Goal: Task Accomplishment & Management: Complete application form

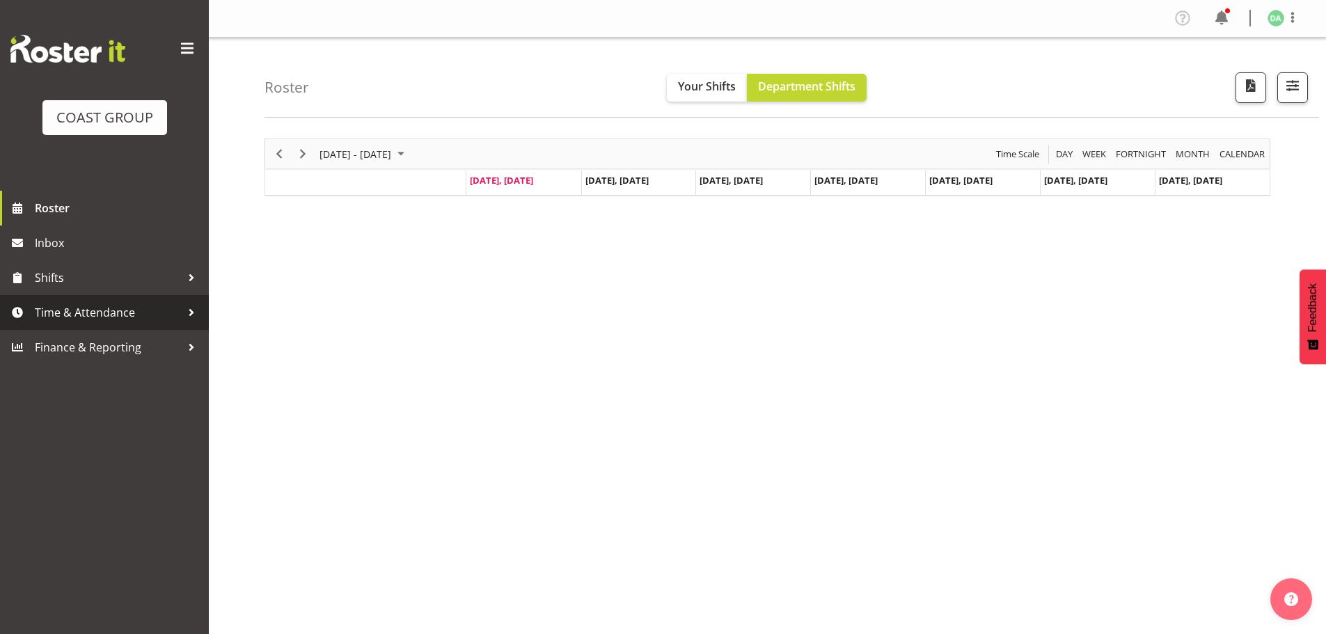
click at [115, 310] on span "Time & Attendance" at bounding box center [108, 312] width 146 height 21
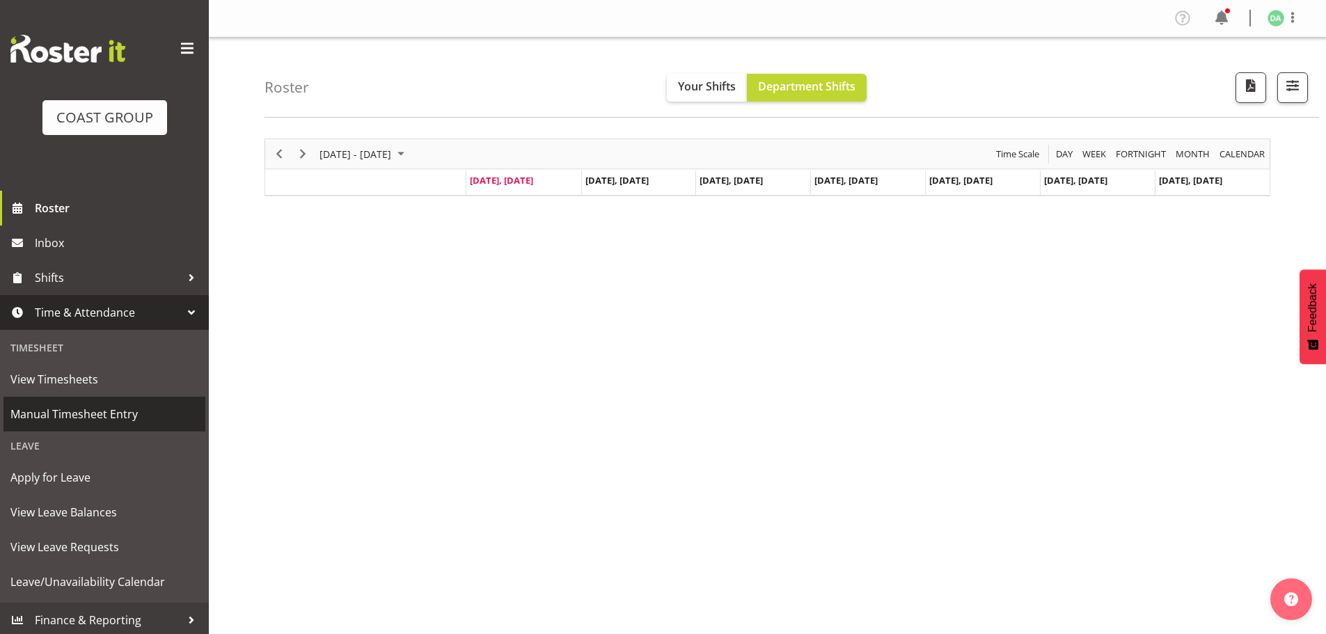
click at [87, 412] on span "Manual Timesheet Entry" at bounding box center [104, 414] width 188 height 21
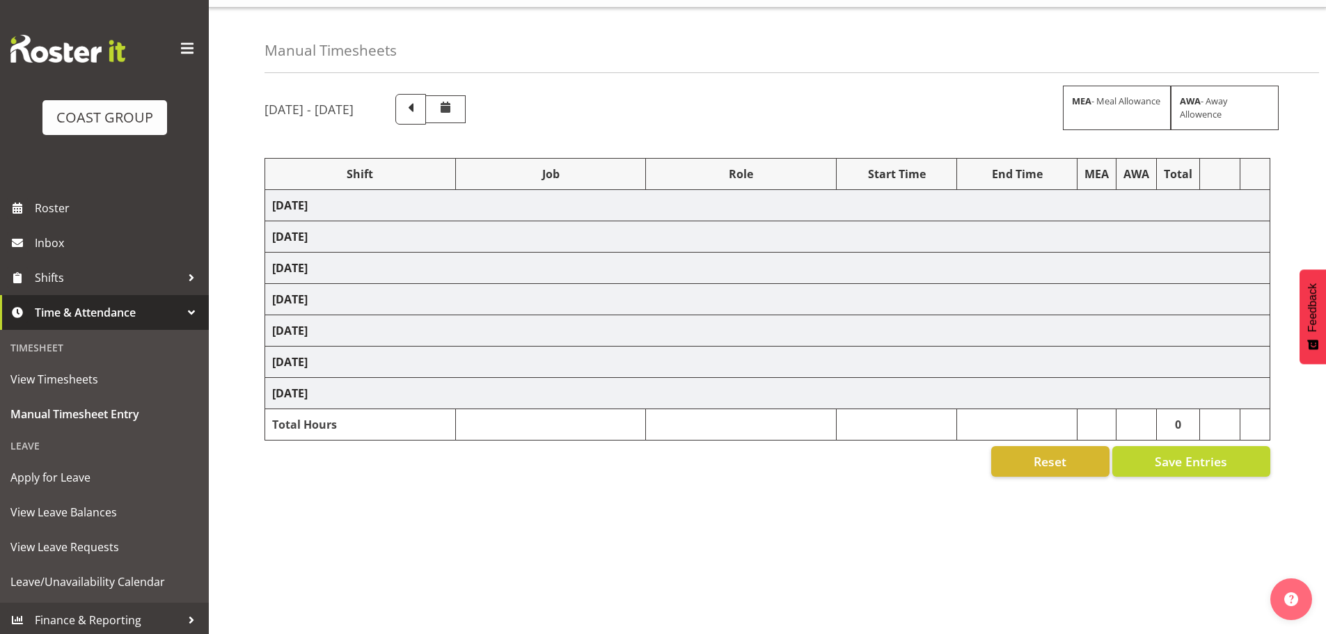
scroll to position [47, 0]
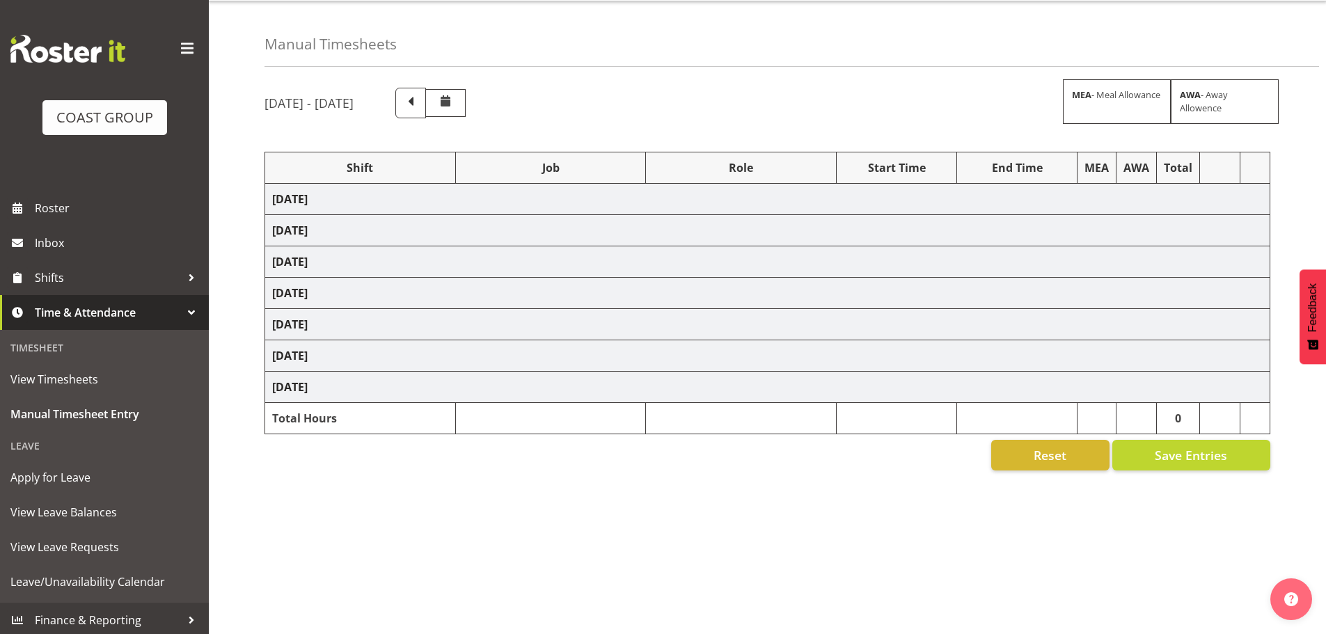
select select "9735"
select select "10269"
select select "9141"
select select "8654"
select select "10237"
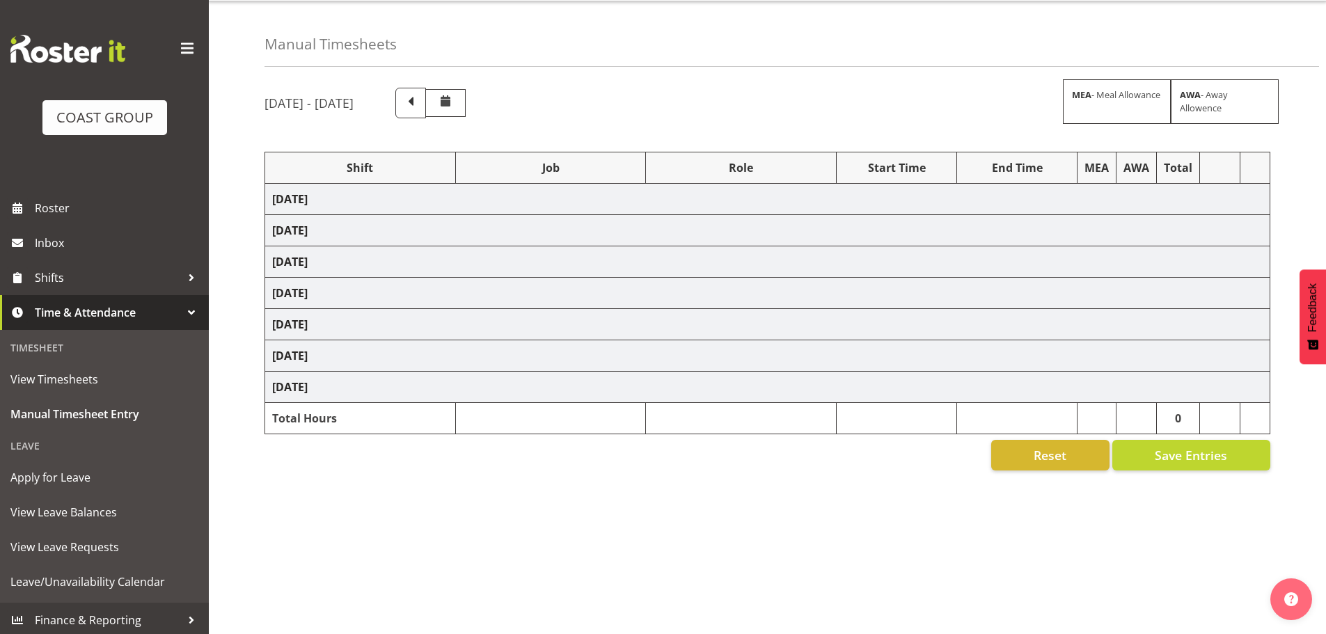
select select "9032"
select select "10269"
select select "69"
select select "10269"
select select "69"
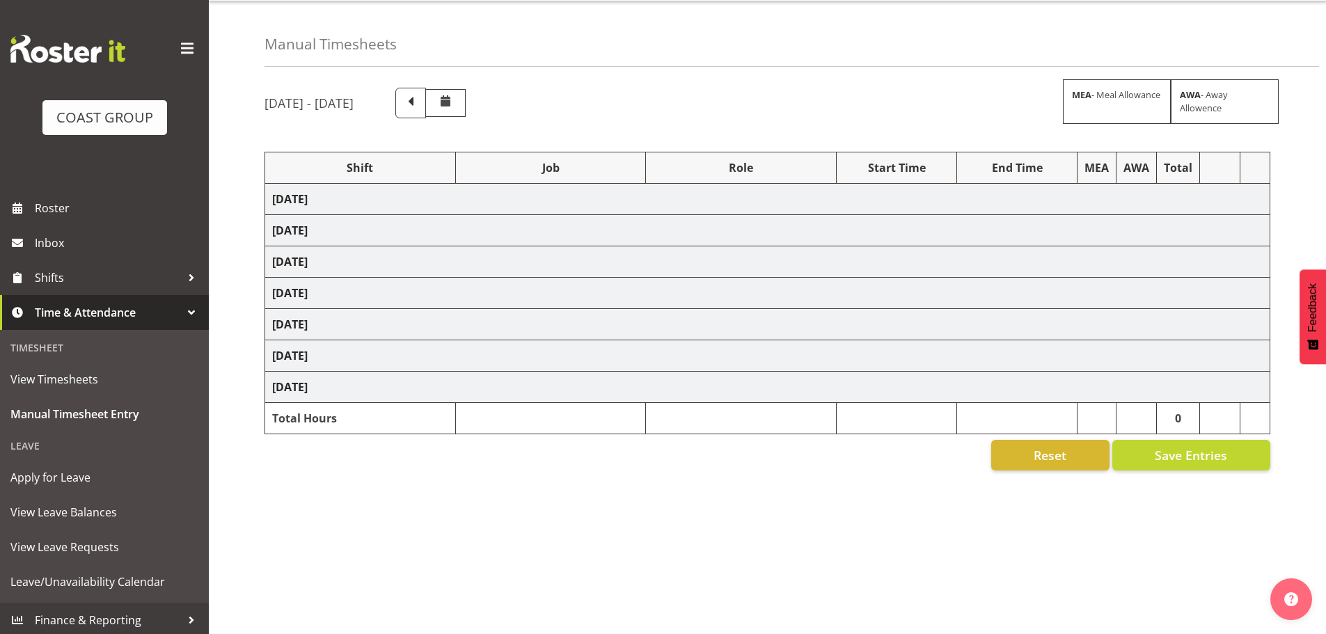
select select "9141"
select select "9161"
select select "8654"
select select "69"
select select "8654"
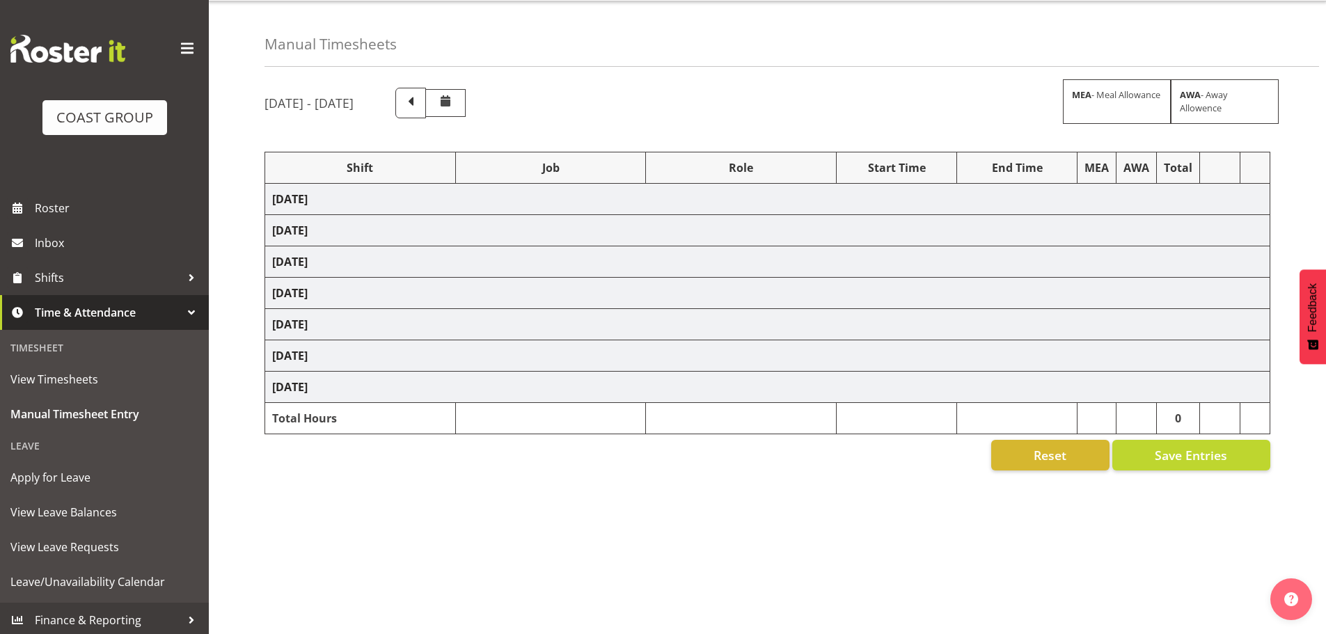
select select "9140"
select select "8654"
select select "10269"
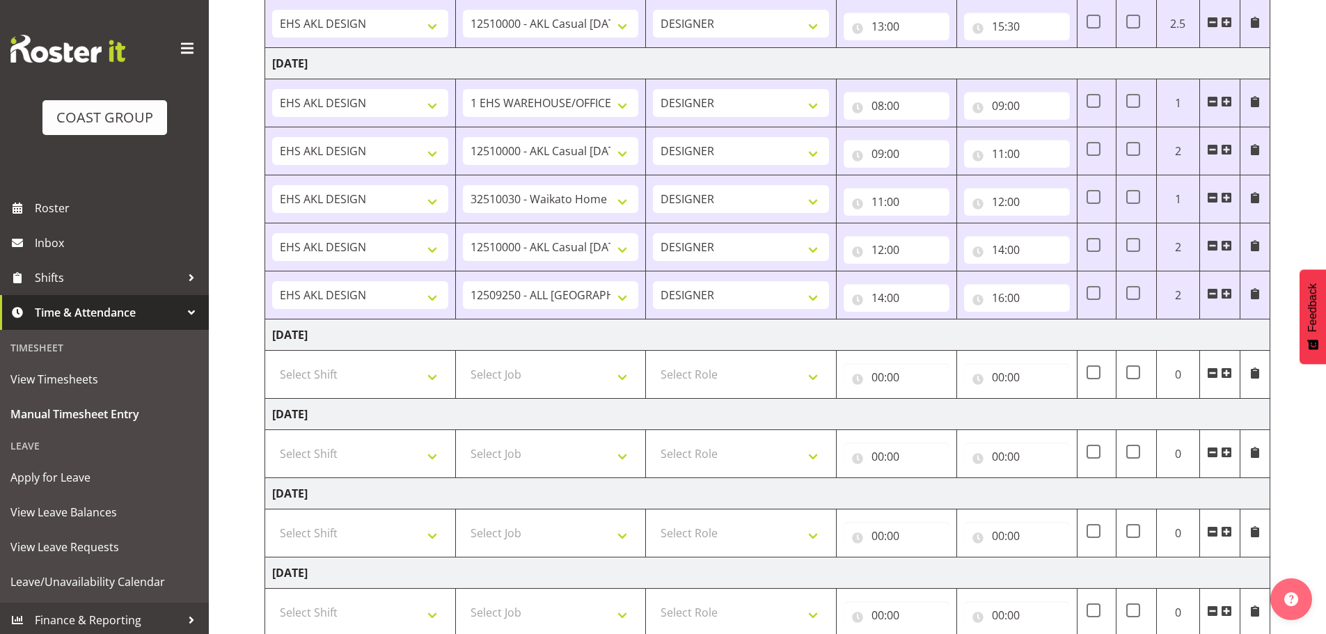
scroll to position [950, 0]
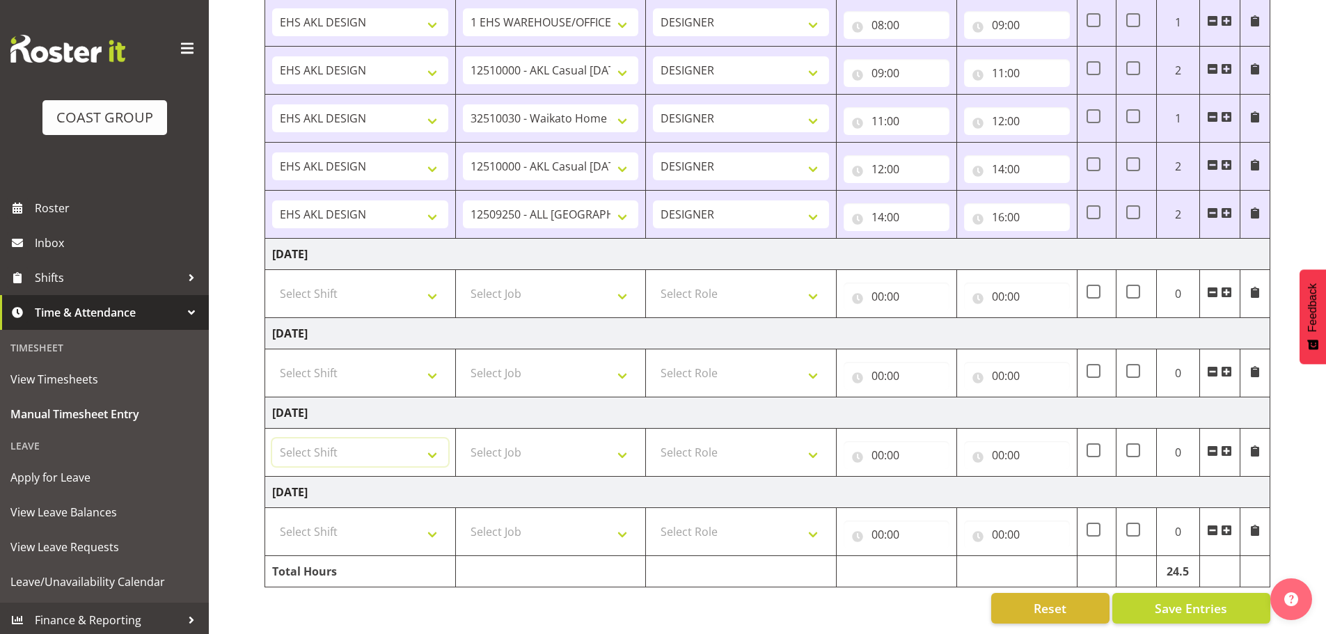
drag, startPoint x: 330, startPoint y: 442, endPoint x: 326, endPoint y: 483, distance: 41.2
click at [330, 442] on select "Select Shift EHS AKL DESIGN" at bounding box center [360, 452] width 176 height 28
select select "1321"
click at [272, 438] on select "Select Shift EHS AKL DESIGN" at bounding box center [360, 452] width 176 height 28
click at [566, 446] on select "Select Job 1 Carlton Events 1 [PERSON_NAME][GEOGRAPHIC_DATA] 1 [PERSON_NAME][GE…" at bounding box center [551, 452] width 176 height 28
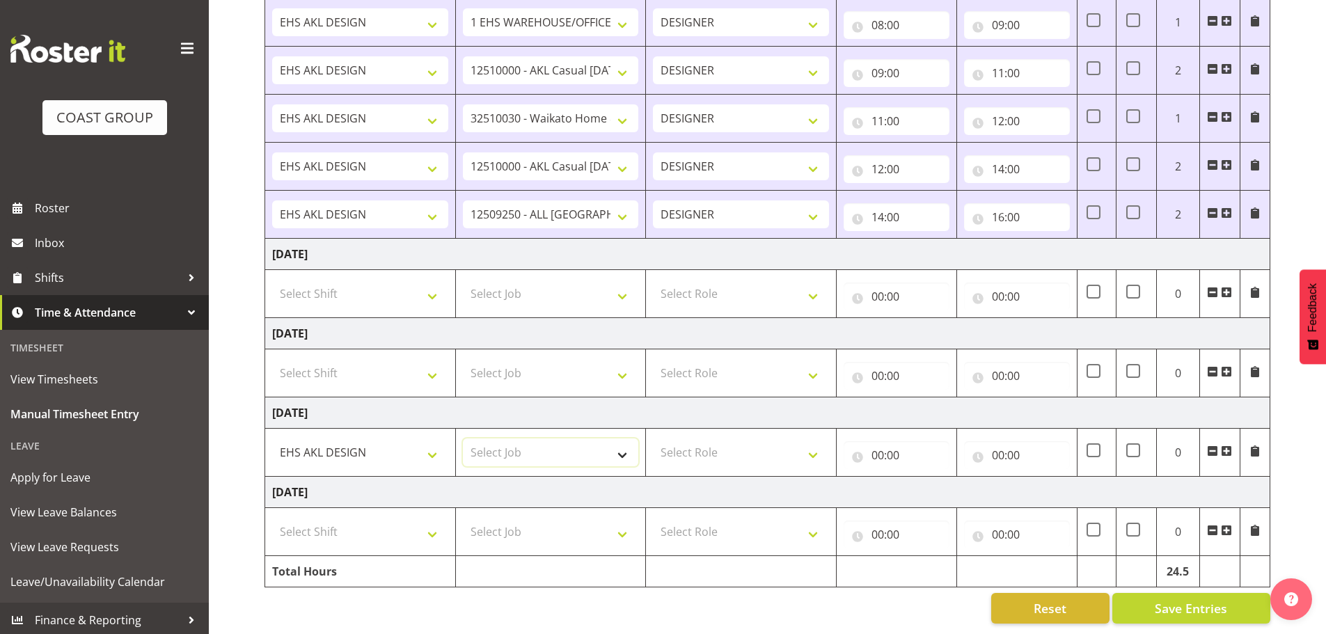
select select "9140"
click at [463, 438] on select "Select Job 1 Carlton Events 1 [PERSON_NAME][GEOGRAPHIC_DATA] 1 [PERSON_NAME][GE…" at bounding box center [551, 452] width 176 height 28
drag, startPoint x: 718, startPoint y: 432, endPoint x: 725, endPoint y: 455, distance: 24.0
click at [718, 438] on select "Select Role DESIGNER Designer" at bounding box center [741, 452] width 176 height 28
select select "215"
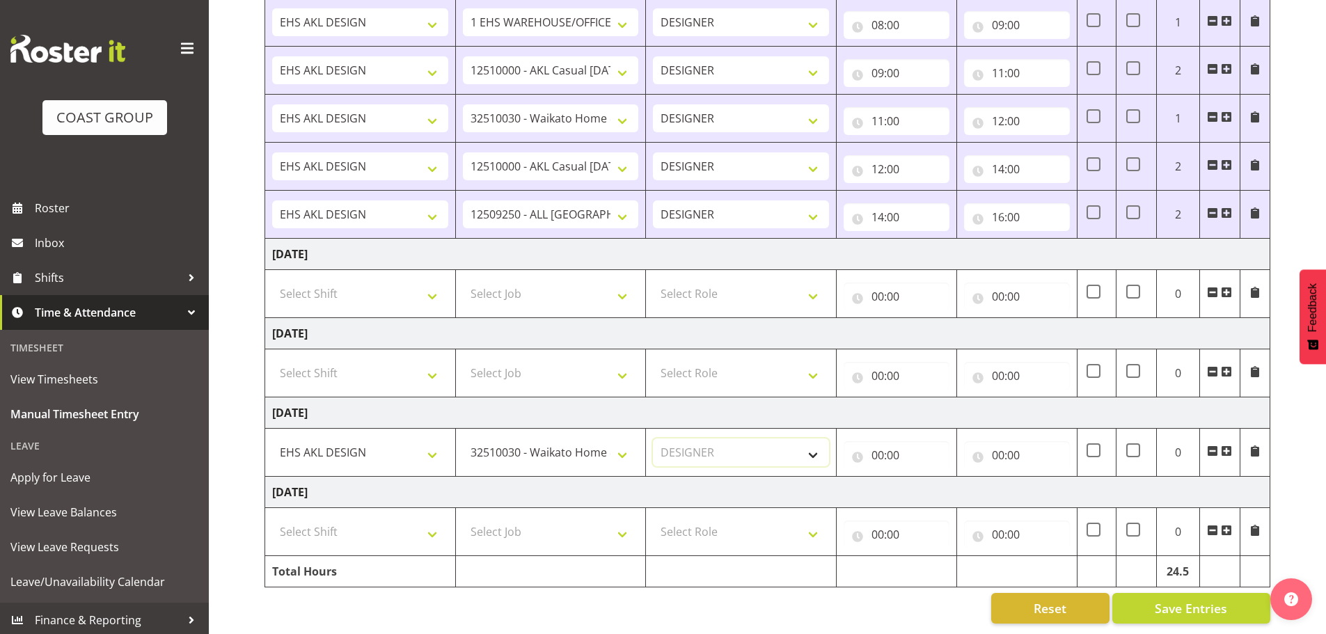
click at [653, 438] on select "Select Role DESIGNER Designer" at bounding box center [741, 452] width 176 height 28
click at [903, 450] on input "00:00" at bounding box center [896, 455] width 106 height 28
click at [930, 477] on select "00 01 02 03 04 05 06 07 08 09 10 11 12 13 14 15 16 17 18 19 20 21 22 23" at bounding box center [938, 491] width 31 height 28
select select "6"
click at [923, 477] on select "00 01 02 03 04 05 06 07 08 09 10 11 12 13 14 15 16 17 18 19 20 21 22 23" at bounding box center [938, 491] width 31 height 28
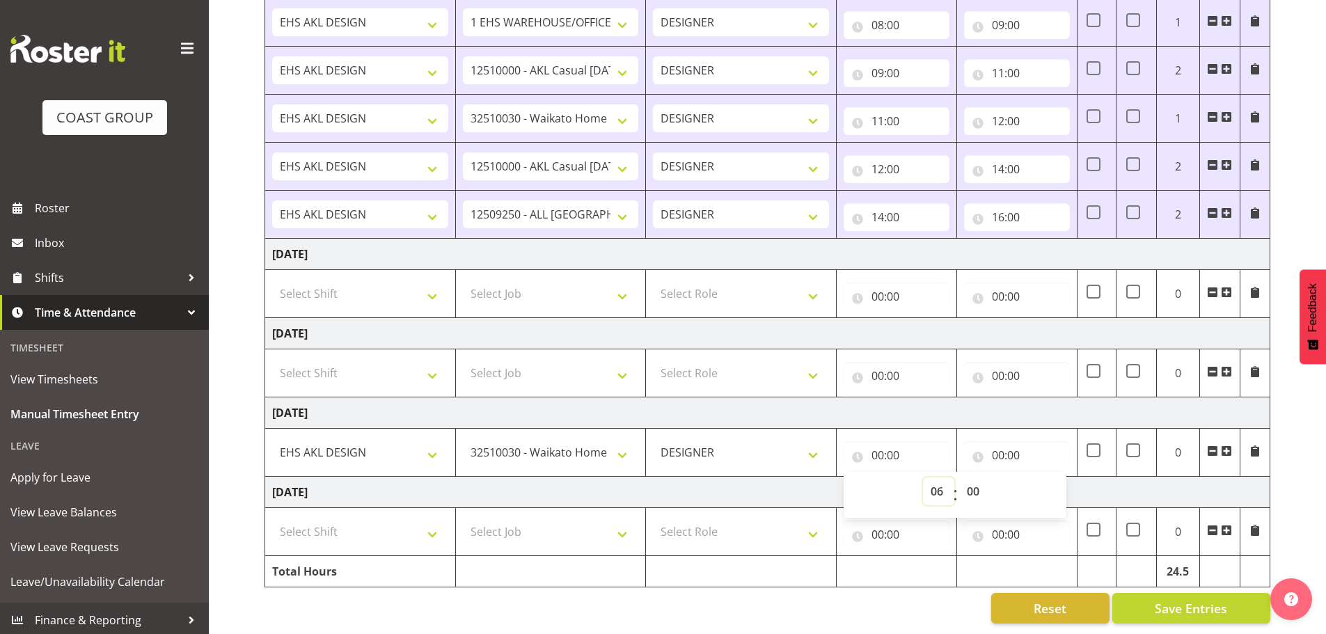
type input "06:00"
click at [973, 484] on select "00 01 02 03 04 05 06 07 08 09 10 11 12 13 14 15 16 17 18 19 20 21 22 23 24 25 2…" at bounding box center [974, 491] width 31 height 28
select select "30"
click at [959, 477] on select "00 01 02 03 04 05 06 07 08 09 10 11 12 13 14 15 16 17 18 19 20 21 22 23 24 25 2…" at bounding box center [974, 491] width 31 height 28
type input "06:30"
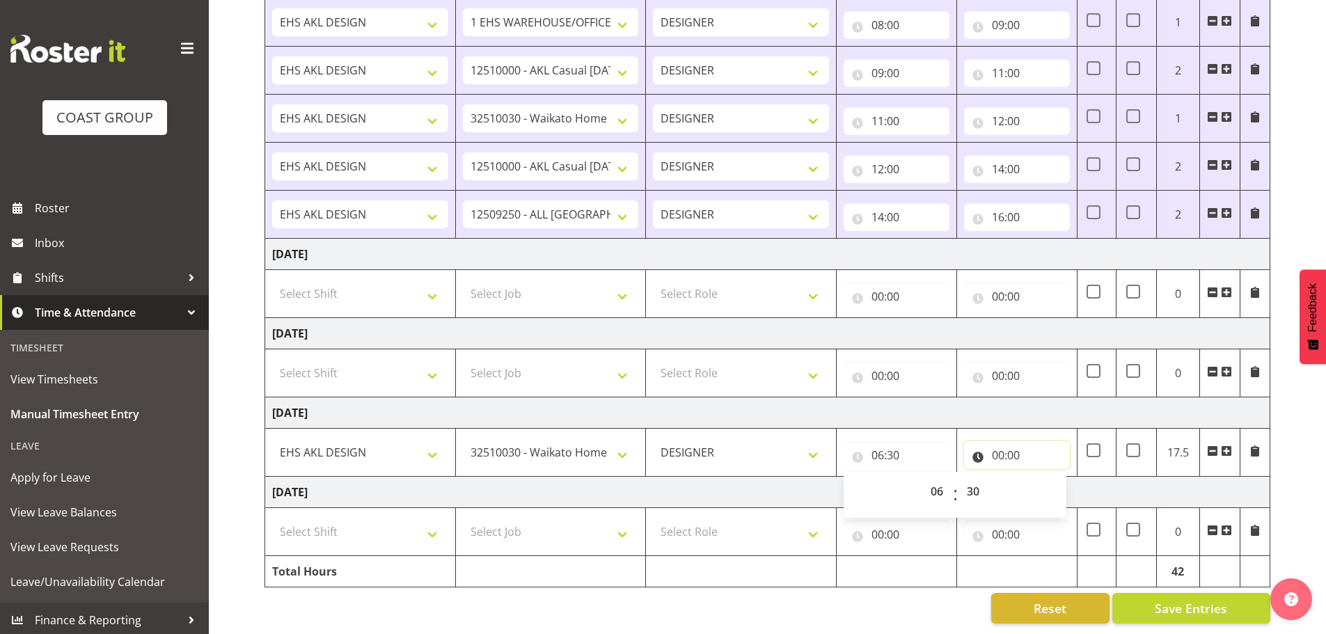
click at [1017, 445] on input "00:00" at bounding box center [1017, 455] width 106 height 28
click at [1054, 477] on select "00 01 02 03 04 05 06 07 08 09 10 11 12 13 14 15 16 17 18 19 20 21 22 23" at bounding box center [1058, 491] width 31 height 28
select select "7"
click at [1043, 477] on select "00 01 02 03 04 05 06 07 08 09 10 11 12 13 14 15 16 17 18 19 20 21 22 23" at bounding box center [1058, 491] width 31 height 28
type input "07:00"
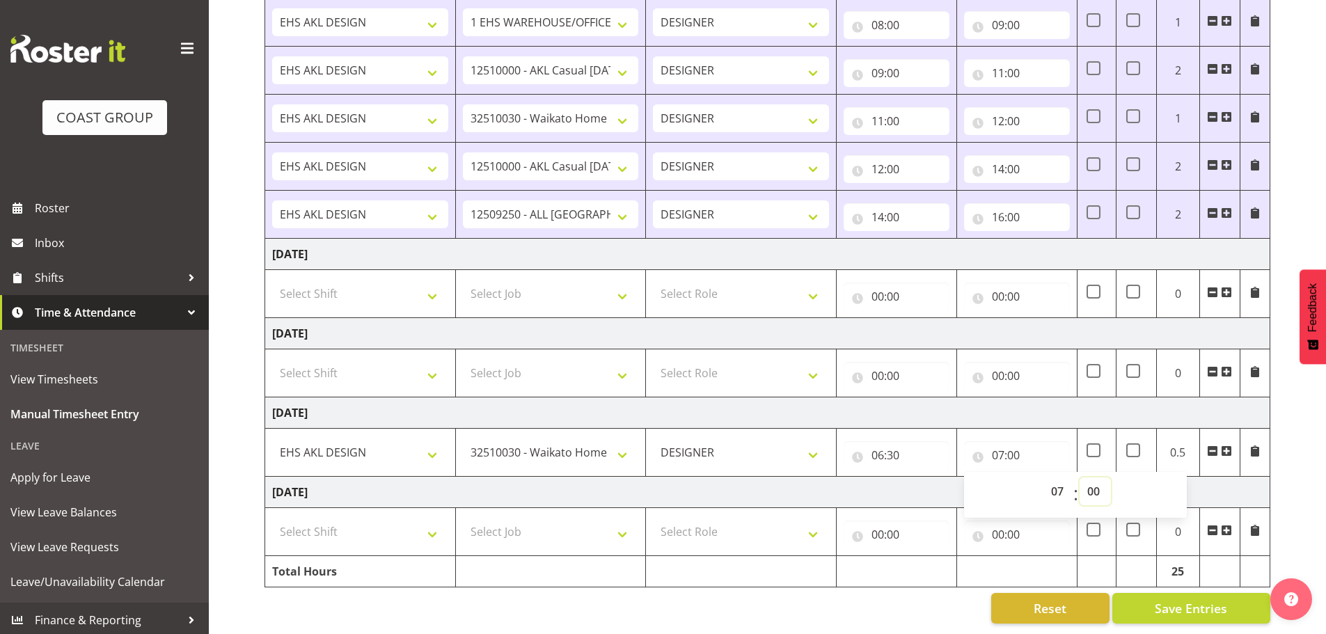
click at [1091, 479] on select "00 01 02 03 04 05 06 07 08 09 10 11 12 13 14 15 16 17 18 19 20 21 22 23 24 25 2…" at bounding box center [1094, 491] width 31 height 28
select select "30"
click at [1079, 477] on select "00 01 02 03 04 05 06 07 08 09 10 11 12 13 14 15 16 17 18 19 20 21 22 23 24 25 2…" at bounding box center [1094, 491] width 31 height 28
type input "07:30"
click at [1226, 445] on span at bounding box center [1226, 450] width 11 height 11
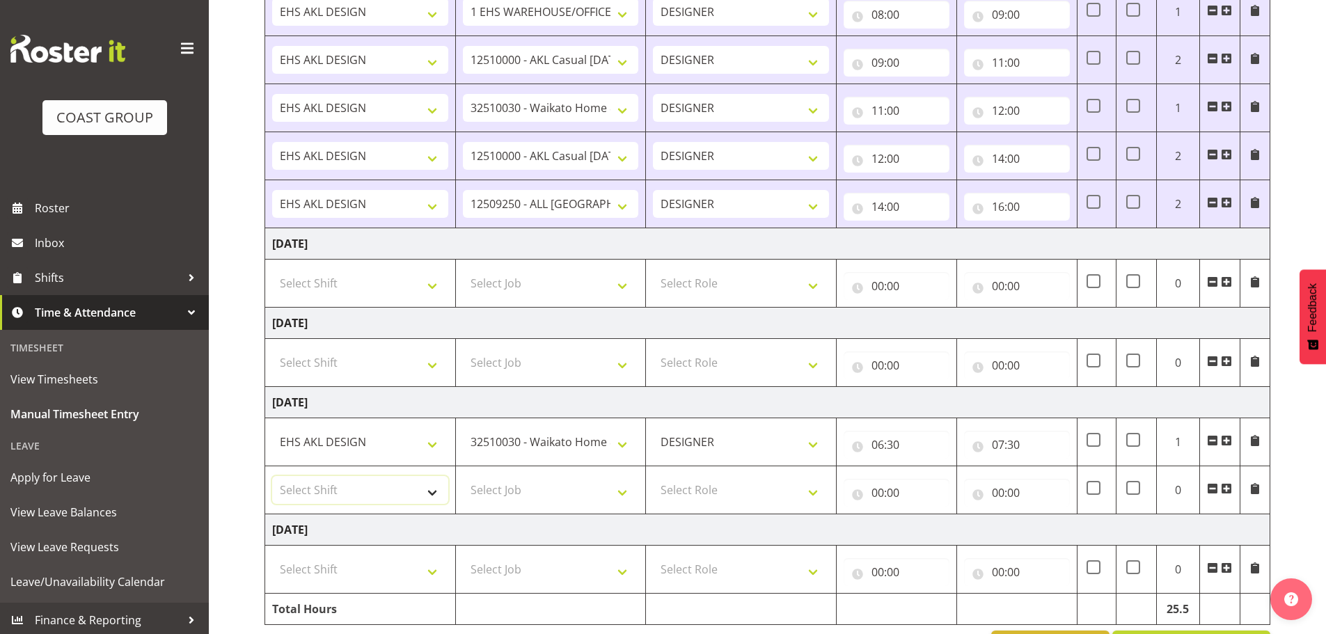
click at [370, 488] on select "Select Shift EHS AKL DESIGN" at bounding box center [360, 490] width 176 height 28
select select "1321"
click at [272, 476] on select "Select Shift EHS AKL DESIGN" at bounding box center [360, 490] width 176 height 28
click at [528, 492] on select "Select Job 1 Carlton Events 1 [PERSON_NAME][GEOGRAPHIC_DATA] 1 [PERSON_NAME][GE…" at bounding box center [551, 490] width 176 height 28
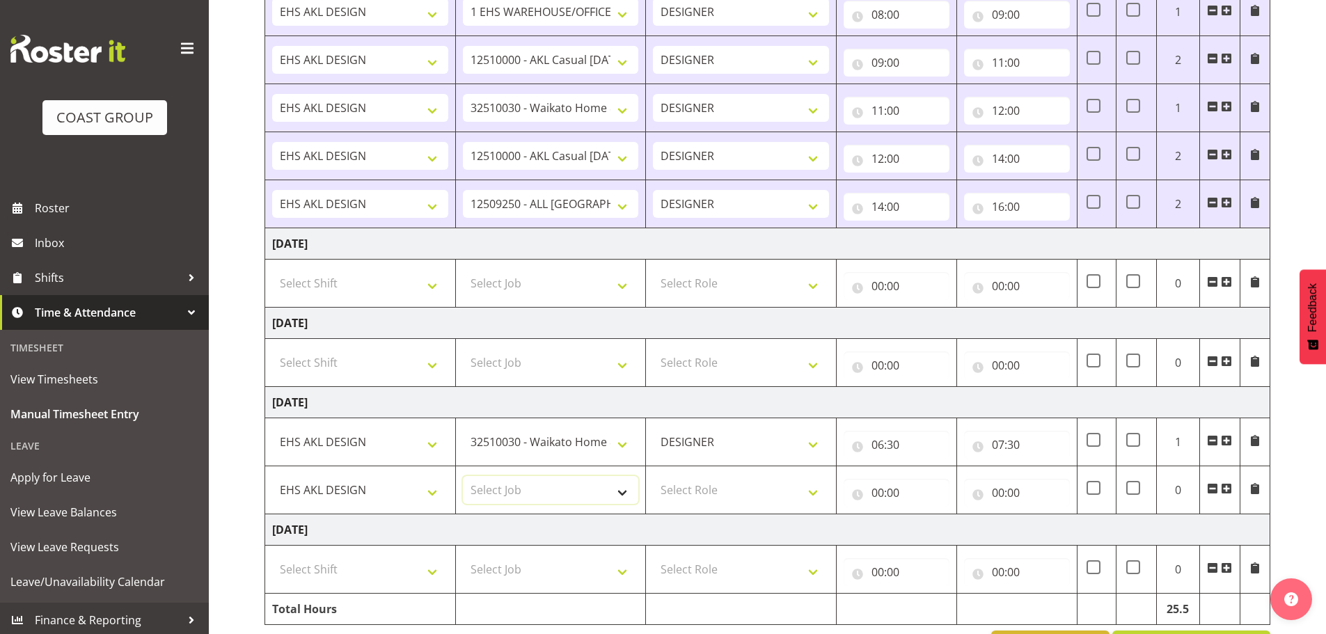
click at [520, 496] on select "Select Job 1 Carlton Events 1 [PERSON_NAME][GEOGRAPHIC_DATA] 1 [PERSON_NAME][GE…" at bounding box center [551, 490] width 176 height 28
select select "8654"
click at [463, 476] on select "Select Job 1 Carlton Events 1 [PERSON_NAME][GEOGRAPHIC_DATA] 1 [PERSON_NAME][GE…" at bounding box center [551, 490] width 176 height 28
click at [701, 493] on select "Select Role DESIGNER Designer" at bounding box center [741, 490] width 176 height 28
drag, startPoint x: 729, startPoint y: 489, endPoint x: 730, endPoint y: 502, distance: 12.5
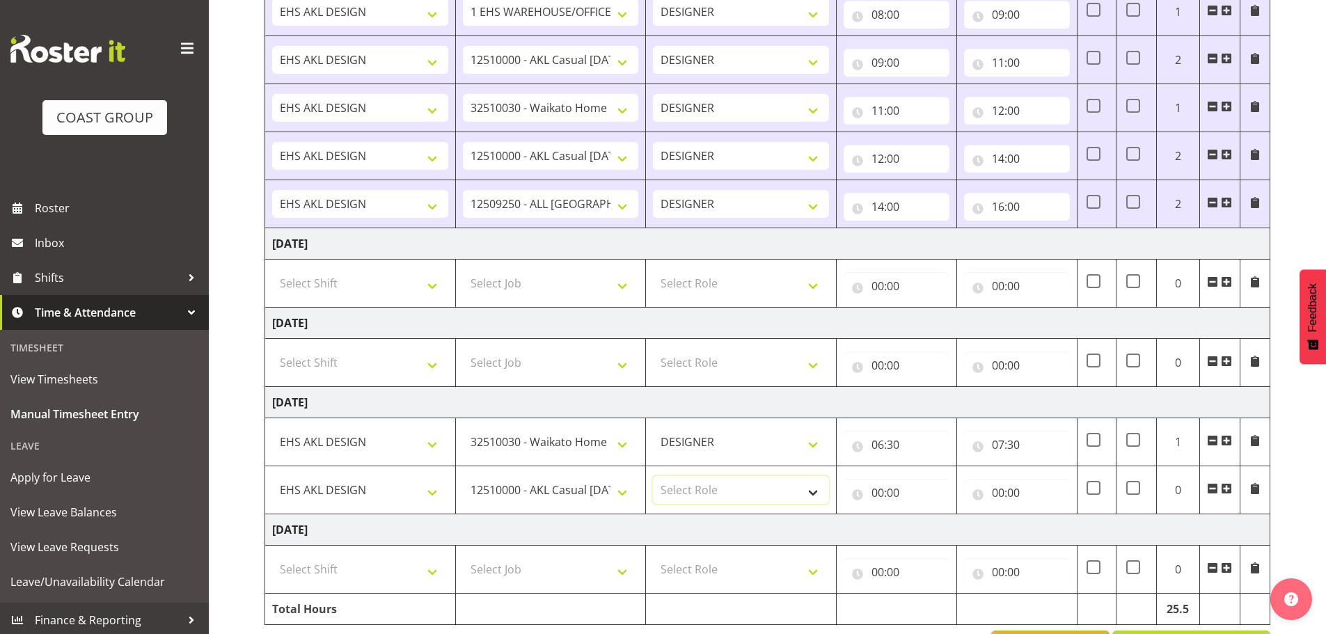
click at [729, 489] on select "Select Role DESIGNER Designer" at bounding box center [741, 490] width 176 height 28
select select "215"
click at [653, 476] on select "Select Role DESIGNER Designer" at bounding box center [741, 490] width 176 height 28
click at [877, 502] on input "00:00" at bounding box center [896, 493] width 106 height 28
click at [940, 525] on select "00 01 02 03 04 05 06 07 08 09 10 11 12 13 14 15 16 17 18 19 20 21 22 23" at bounding box center [938, 529] width 31 height 28
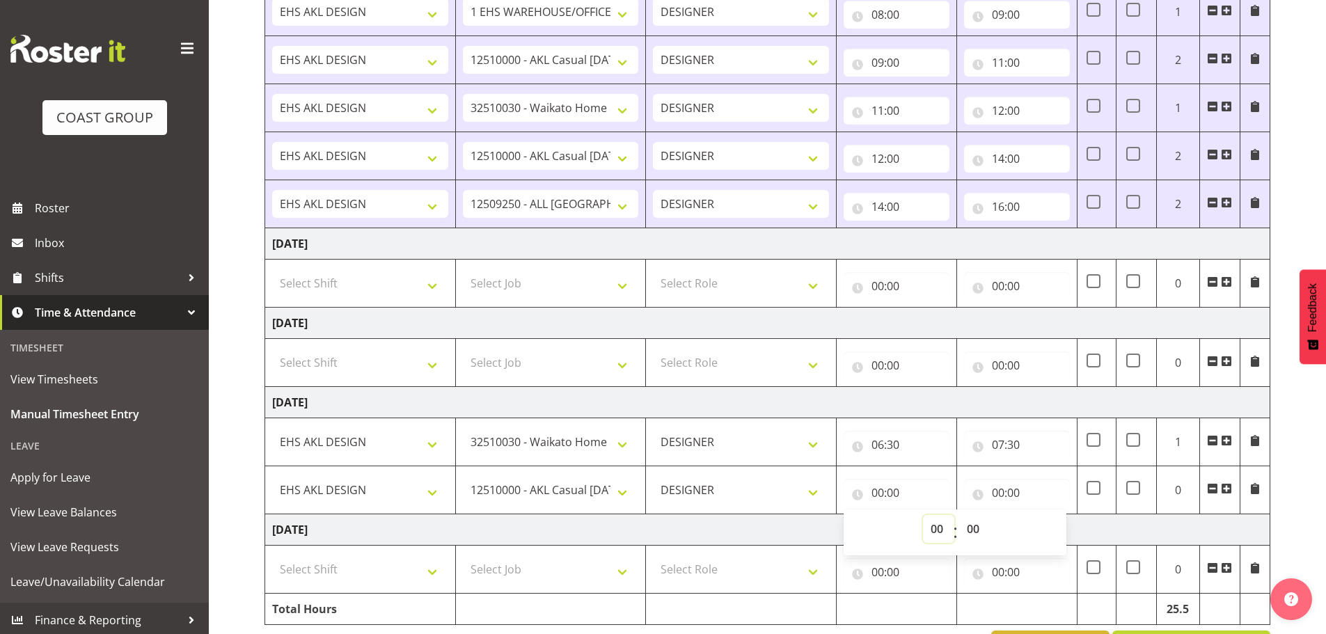
select select "7"
click at [923, 515] on select "00 01 02 03 04 05 06 07 08 09 10 11 12 13 14 15 16 17 18 19 20 21 22 23" at bounding box center [938, 529] width 31 height 28
type input "07:00"
click at [969, 523] on select "00 01 02 03 04 05 06 07 08 09 10 11 12 13 14 15 16 17 18 19 20 21 22 23 24 25 2…" at bounding box center [974, 529] width 31 height 28
select select "30"
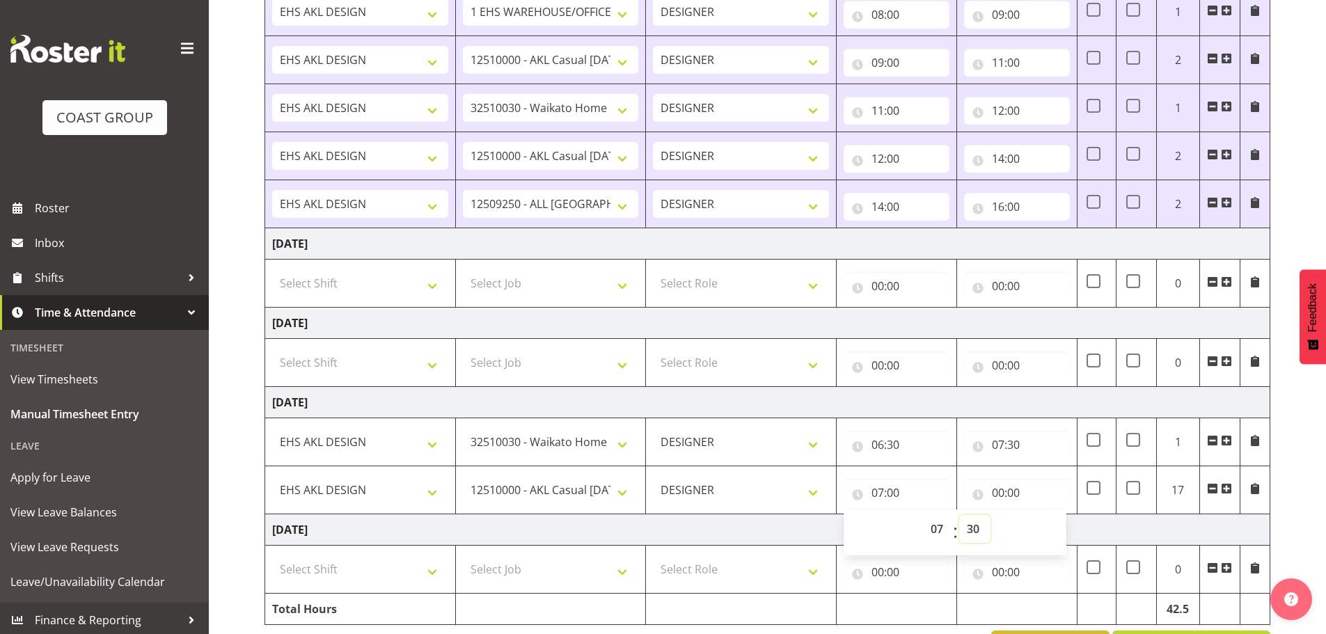
click at [959, 515] on select "00 01 02 03 04 05 06 07 08 09 10 11 12 13 14 15 16 17 18 19 20 21 22 23 24 25 2…" at bounding box center [974, 529] width 31 height 28
type input "07:30"
drag, startPoint x: 1005, startPoint y: 493, endPoint x: 1025, endPoint y: 506, distance: 24.1
click at [1005, 492] on input "00:00" at bounding box center [1017, 493] width 106 height 28
click at [1049, 527] on select "00 01 02 03 04 05 06 07 08 09 10 11 12 13 14 15 16 17 18 19 20 21 22 23" at bounding box center [1058, 529] width 31 height 28
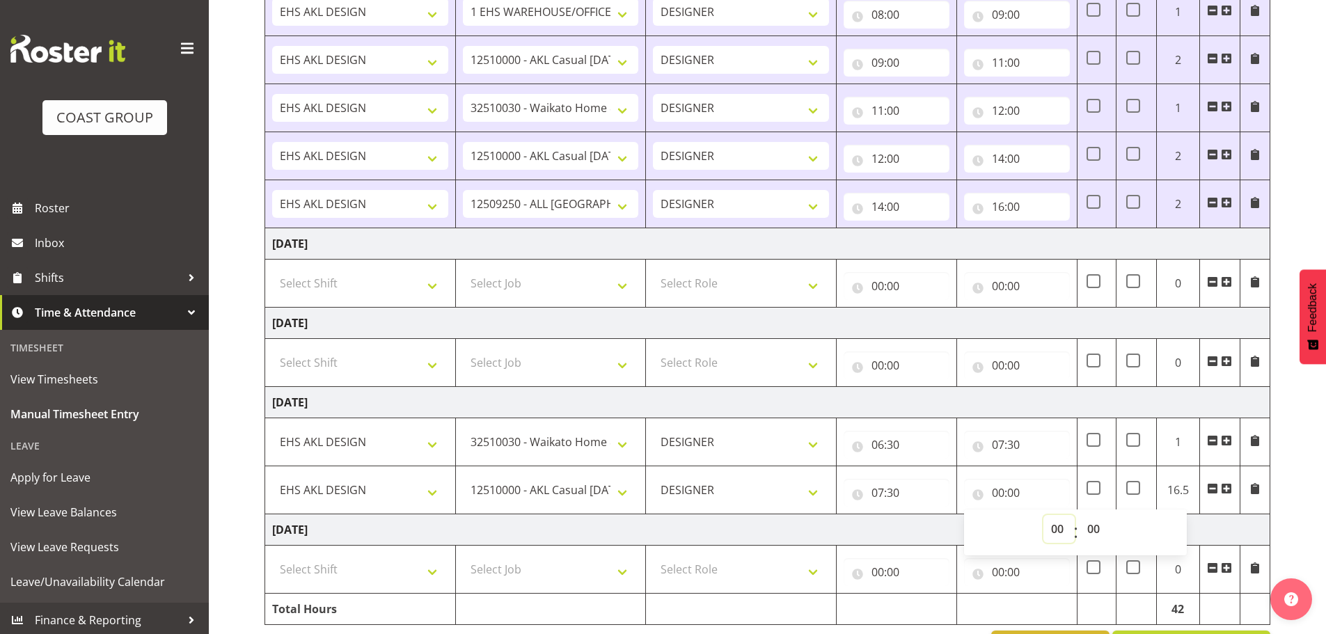
select select "9"
click at [1043, 515] on select "00 01 02 03 04 05 06 07 08 09 10 11 12 13 14 15 16 17 18 19 20 21 22 23" at bounding box center [1058, 529] width 31 height 28
type input "09:00"
click at [1093, 528] on select "00 01 02 03 04 05 06 07 08 09 10 11 12 13 14 15 16 17 18 19 20 21 22 23 24 25 2…" at bounding box center [1094, 529] width 31 height 28
select select "20"
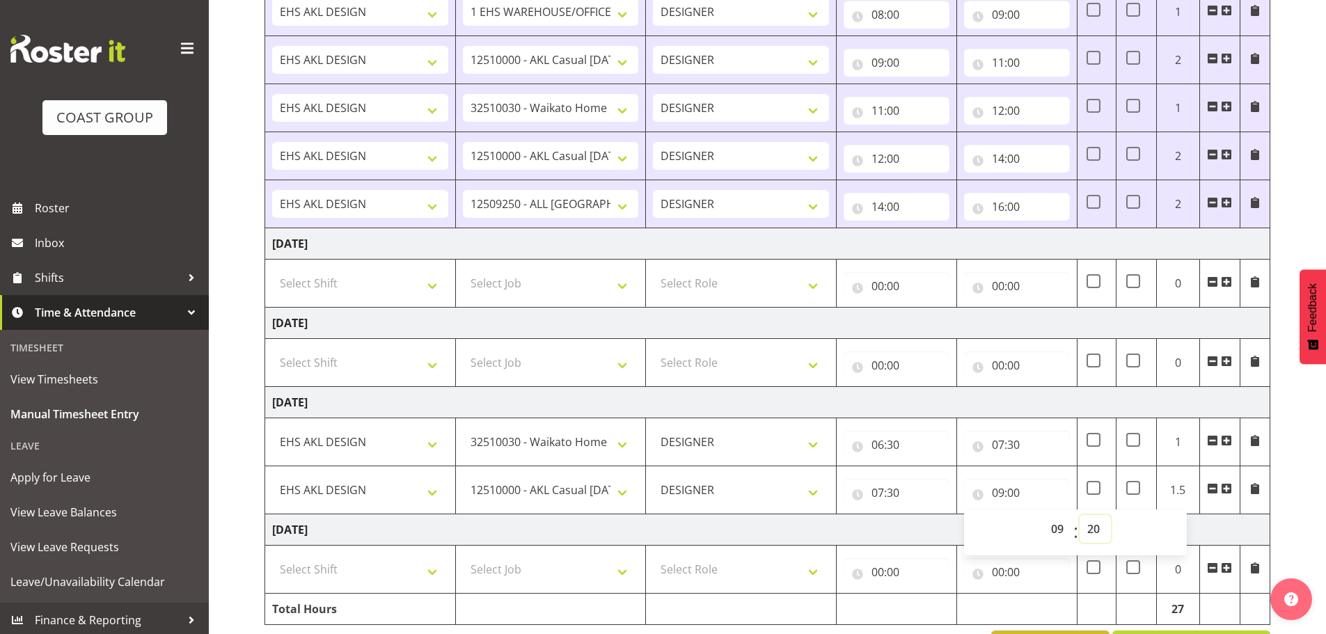
click at [1079, 515] on select "00 01 02 03 04 05 06 07 08 09 10 11 12 13 14 15 16 17 18 19 20 21 22 23 24 25 2…" at bounding box center [1094, 529] width 31 height 28
type input "09:20"
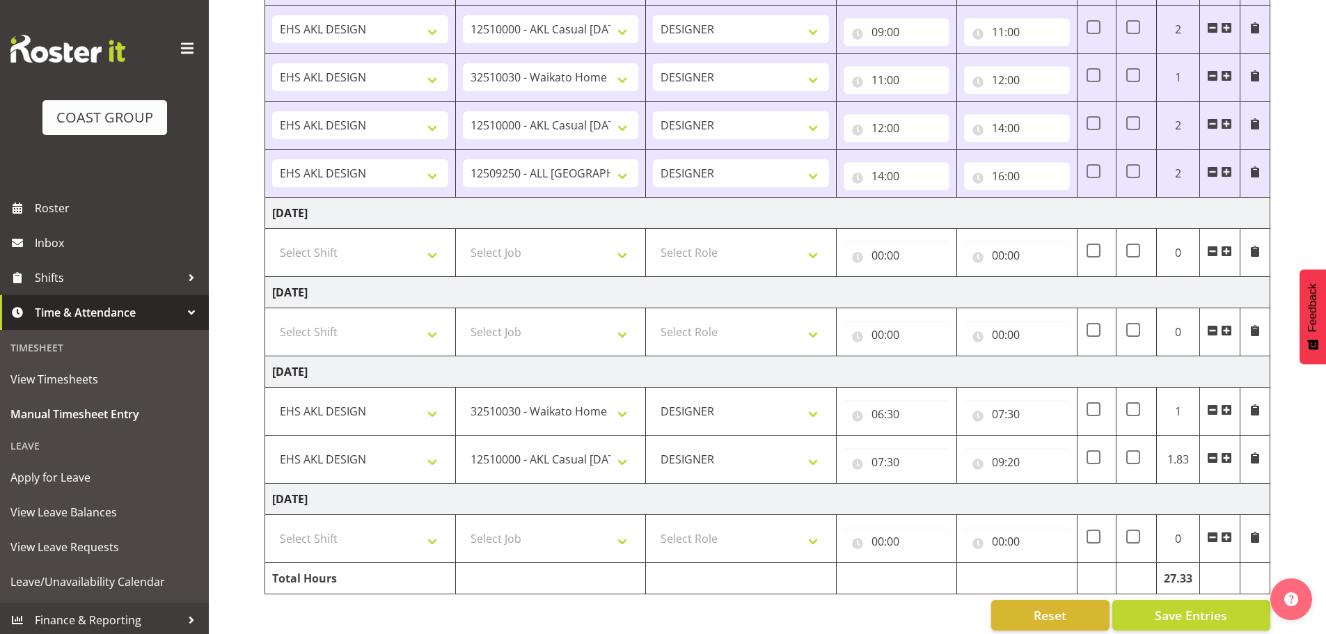
scroll to position [998, 0]
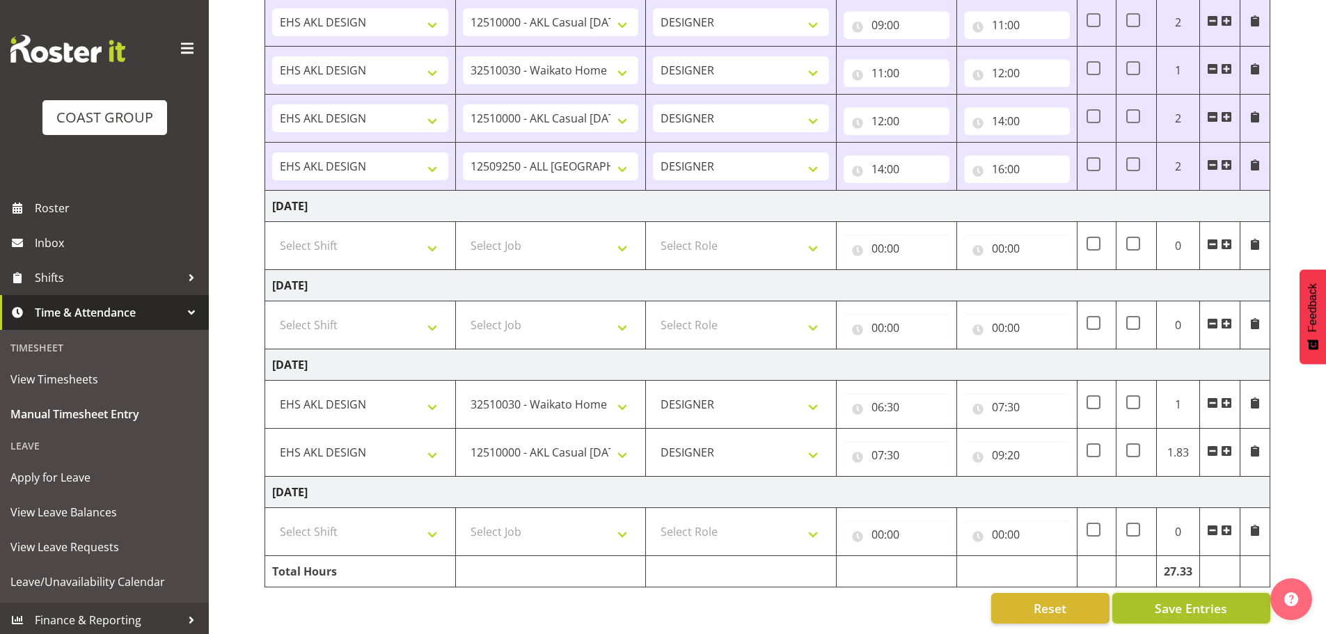
click at [1196, 593] on button "Save Entries" at bounding box center [1191, 608] width 158 height 31
